Goal: Use online tool/utility: Utilize a website feature to perform a specific function

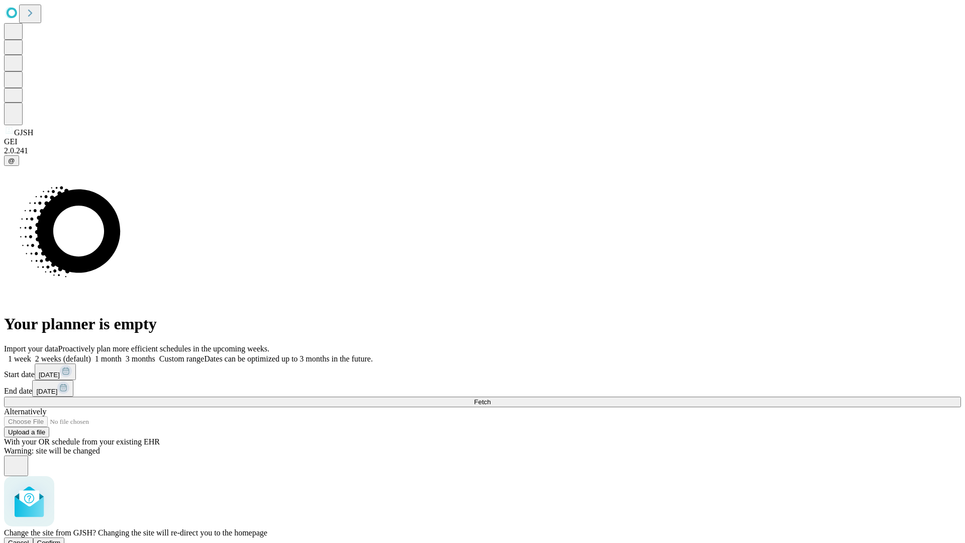
click at [61, 539] on span "Confirm" at bounding box center [49, 543] width 24 height 8
click at [122, 354] on label "1 month" at bounding box center [106, 358] width 31 height 9
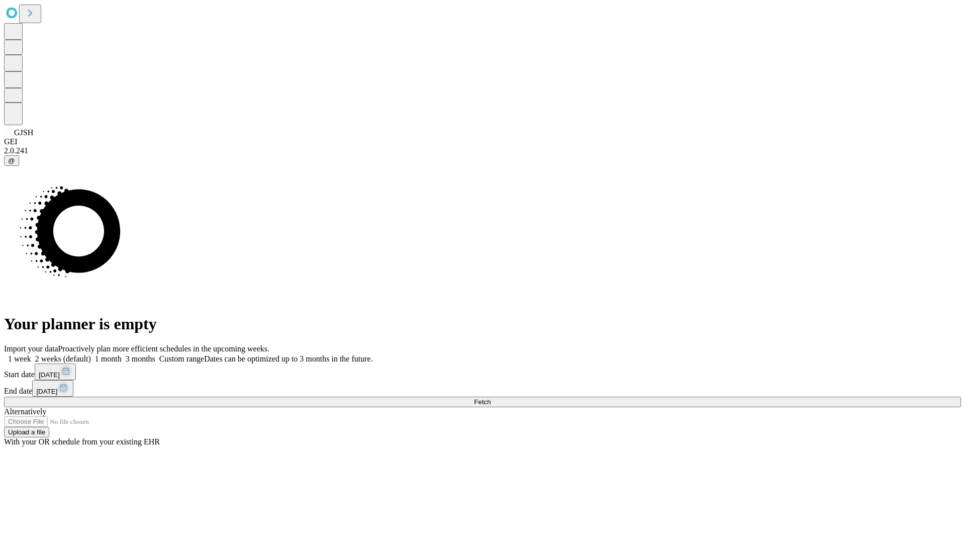
click at [491, 398] on span "Fetch" at bounding box center [482, 402] width 17 height 8
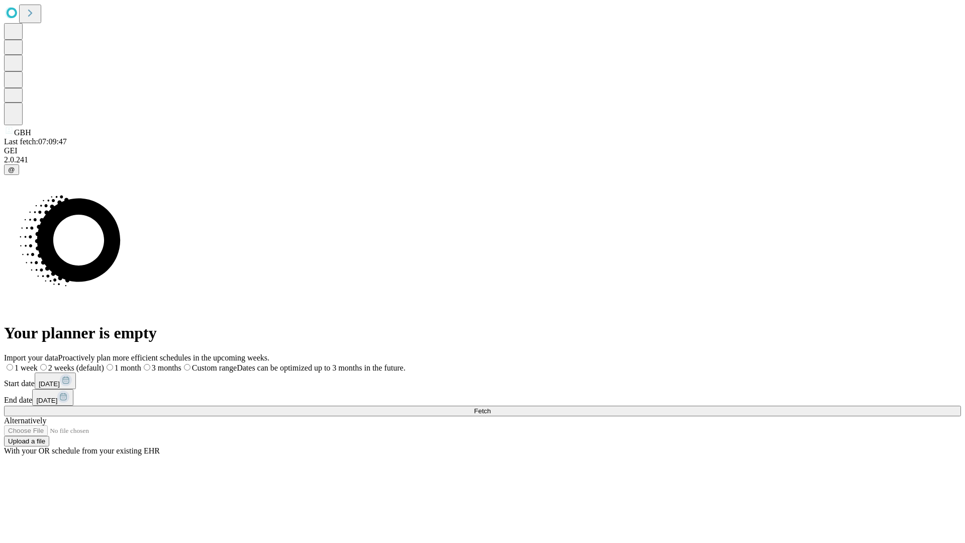
click at [491, 407] on span "Fetch" at bounding box center [482, 411] width 17 height 8
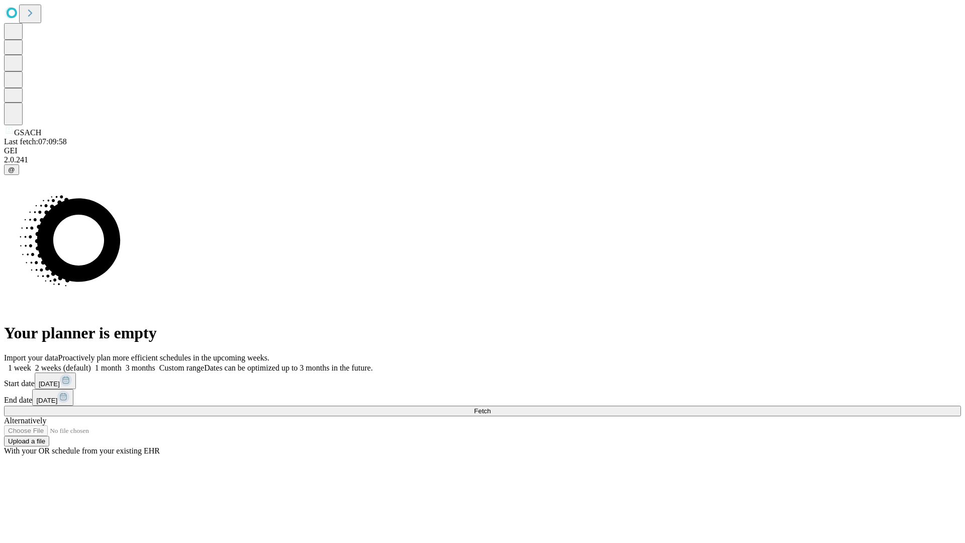
click at [122, 364] on label "1 month" at bounding box center [106, 368] width 31 height 9
click at [491, 407] on span "Fetch" at bounding box center [482, 411] width 17 height 8
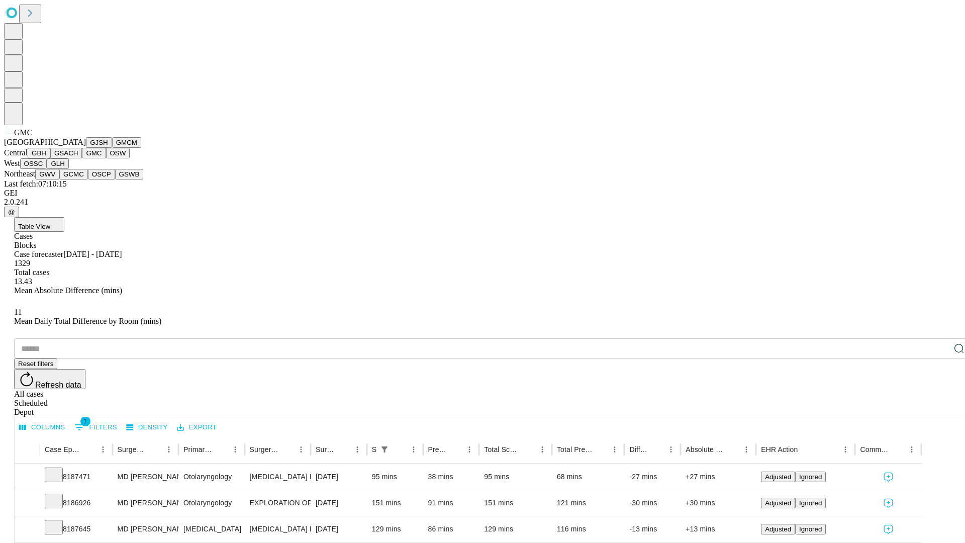
click at [106, 158] on button "OSW" at bounding box center [118, 153] width 24 height 11
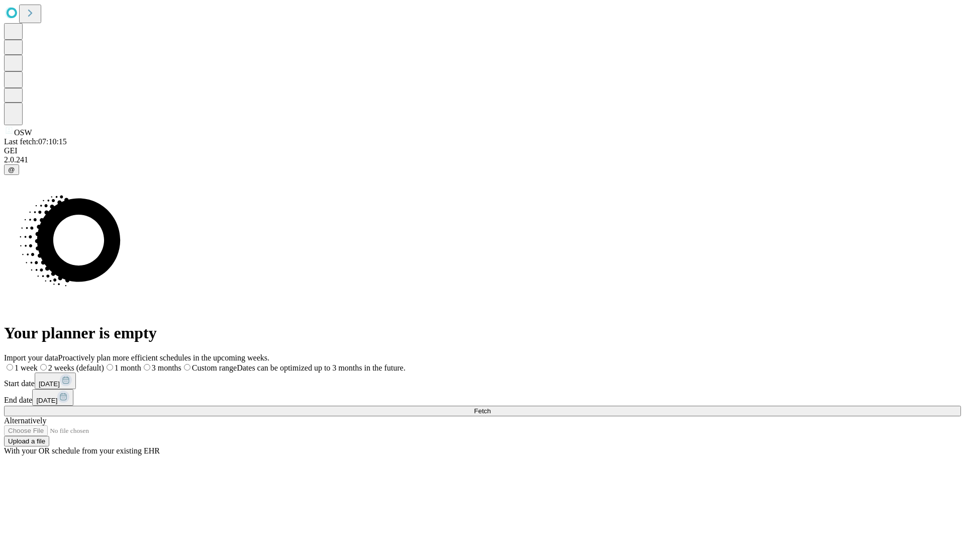
click at [141, 364] on label "1 month" at bounding box center [122, 368] width 37 height 9
click at [491, 407] on span "Fetch" at bounding box center [482, 411] width 17 height 8
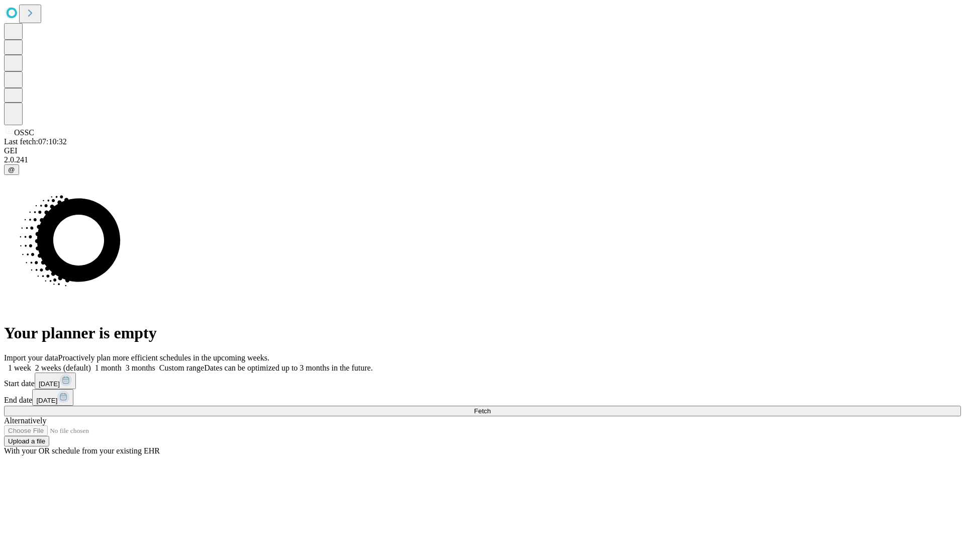
click at [122, 364] on label "1 month" at bounding box center [106, 368] width 31 height 9
click at [491, 407] on span "Fetch" at bounding box center [482, 411] width 17 height 8
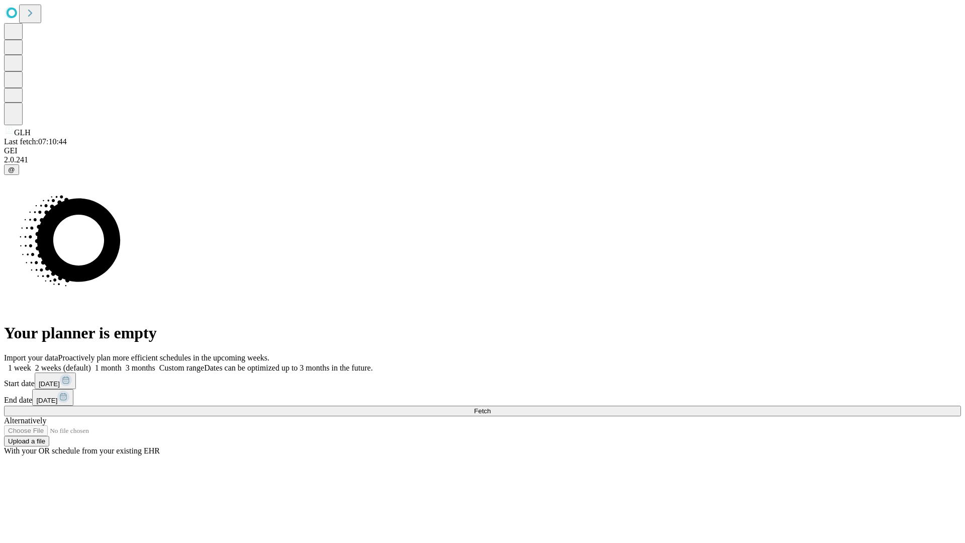
click at [122, 364] on label "1 month" at bounding box center [106, 368] width 31 height 9
click at [491, 407] on span "Fetch" at bounding box center [482, 411] width 17 height 8
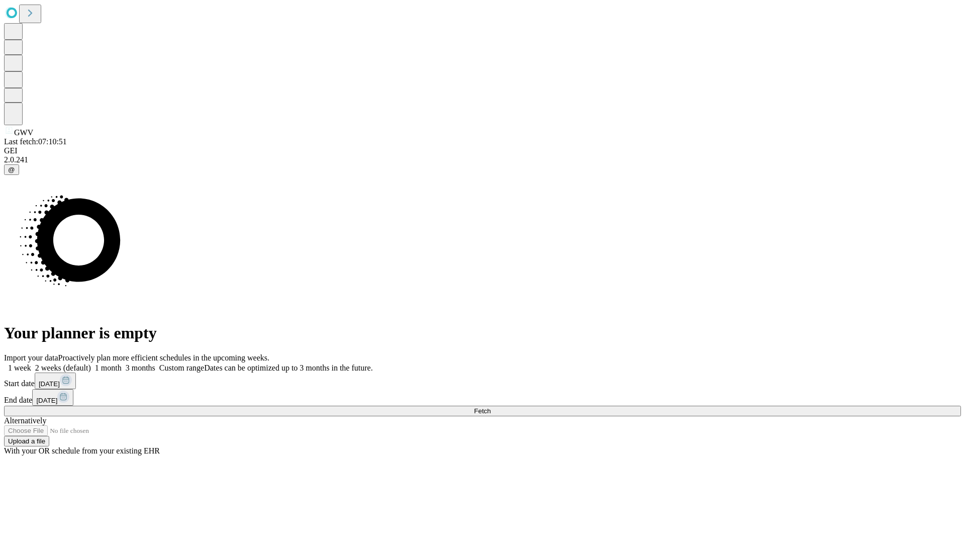
click at [491, 407] on span "Fetch" at bounding box center [482, 411] width 17 height 8
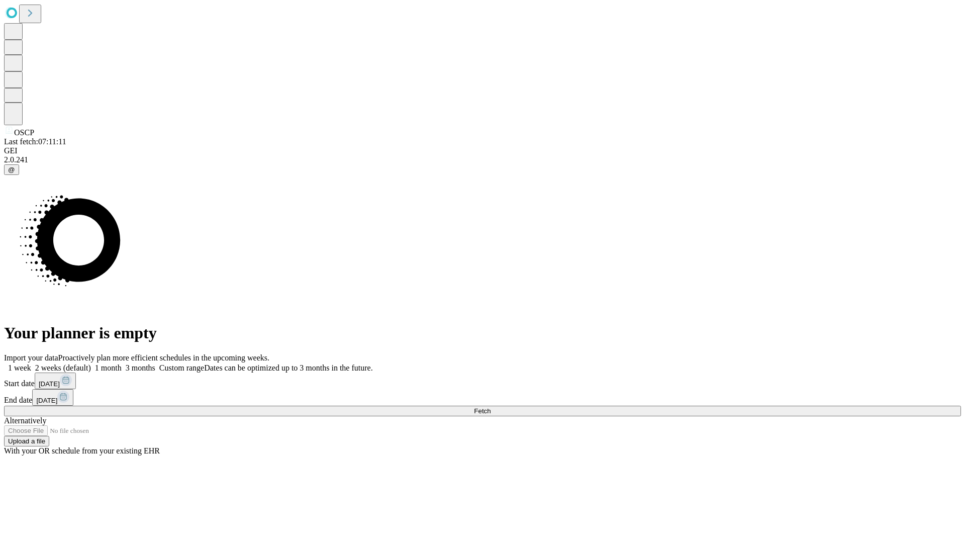
click at [122, 364] on label "1 month" at bounding box center [106, 368] width 31 height 9
click at [491, 407] on span "Fetch" at bounding box center [482, 411] width 17 height 8
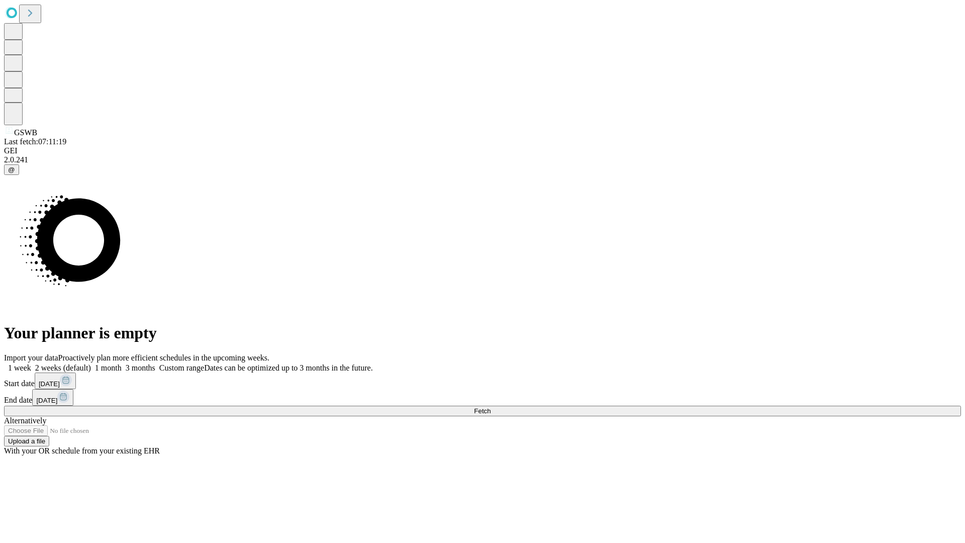
click at [491, 407] on span "Fetch" at bounding box center [482, 411] width 17 height 8
